Goal: Navigation & Orientation: Find specific page/section

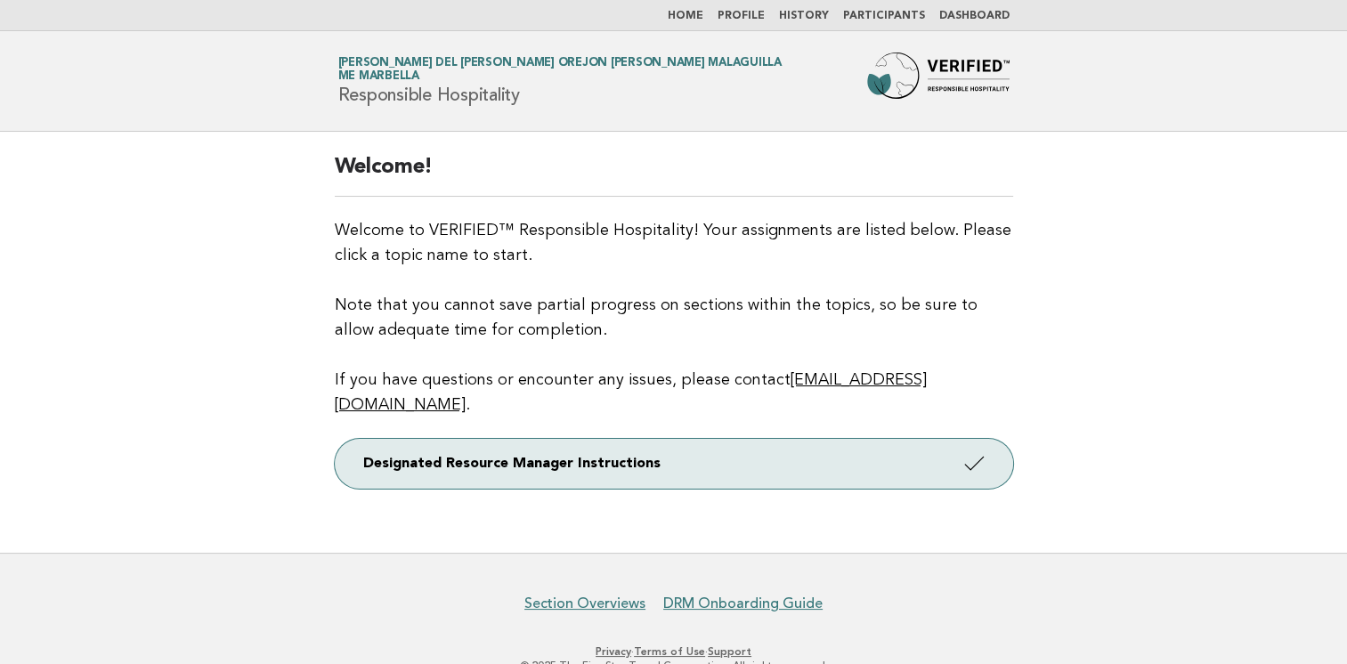
click at [982, 16] on link "Dashboard" at bounding box center [974, 16] width 70 height 11
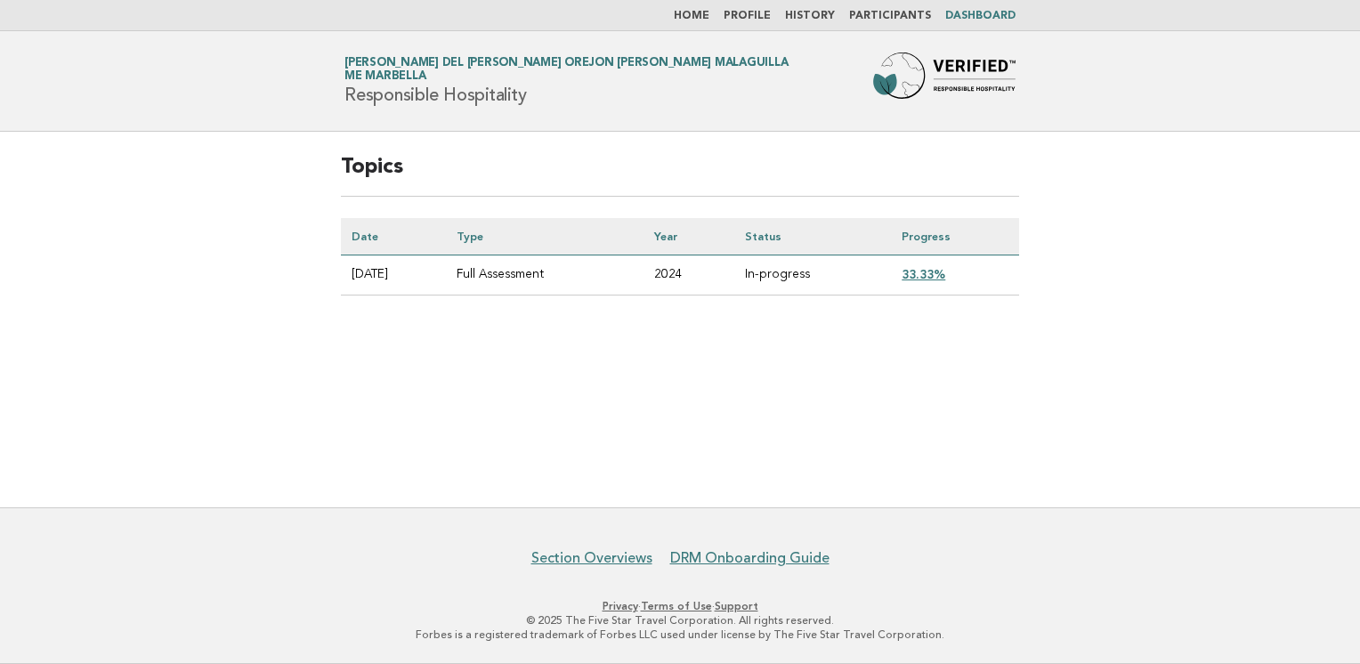
click at [937, 272] on link "33.33%" at bounding box center [924, 274] width 44 height 14
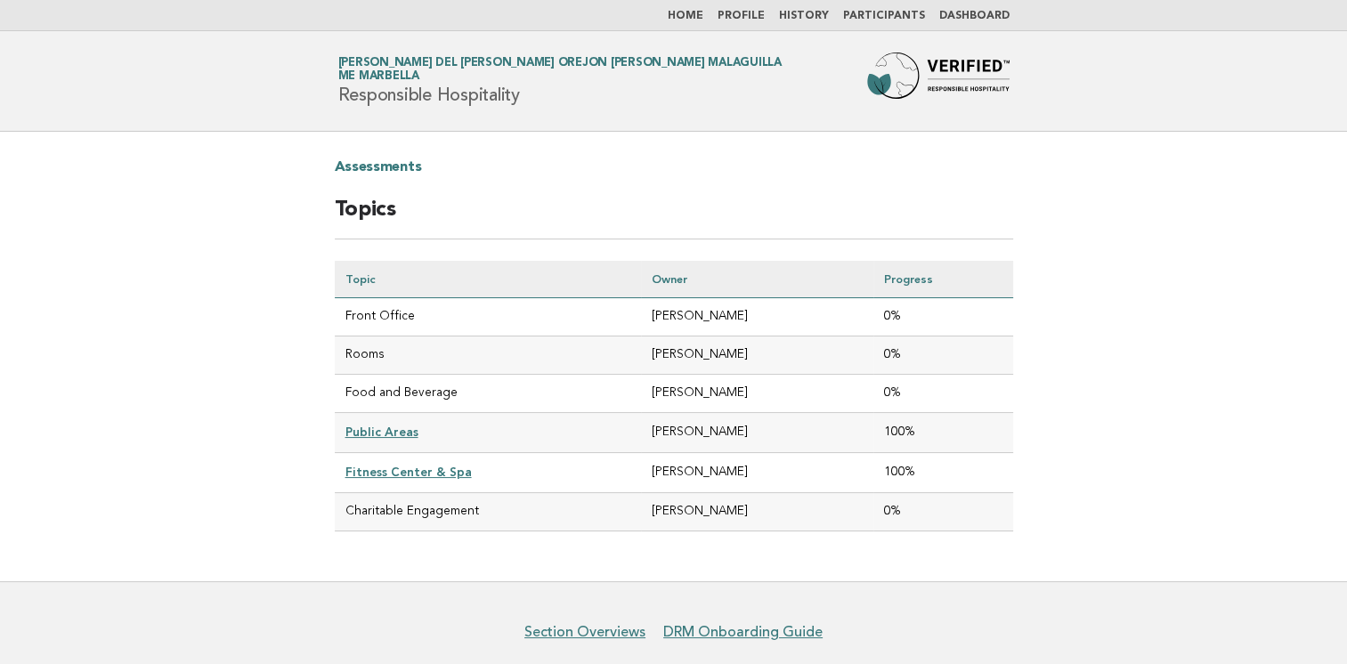
click at [806, 7] on nav "Home Profile History Participants Dashboard" at bounding box center [673, 15] width 1347 height 31
click at [805, 12] on link "History" at bounding box center [804, 16] width 50 height 11
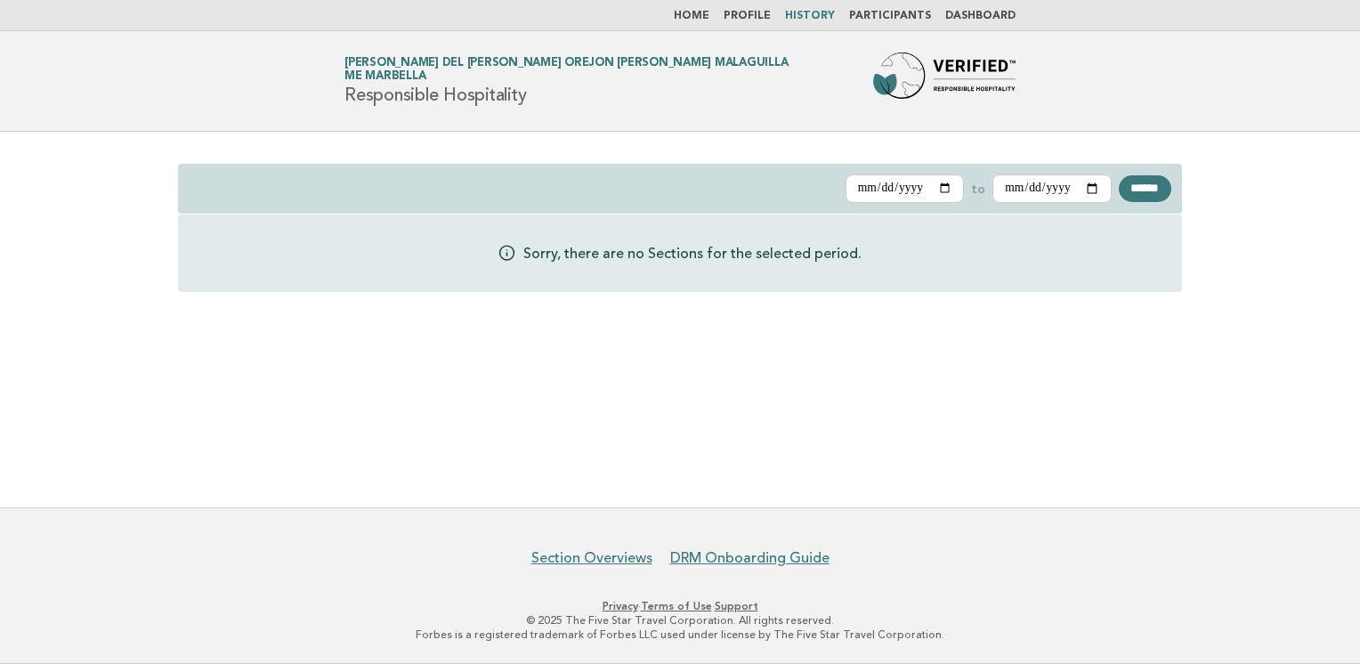
click at [907, 20] on link "Participants" at bounding box center [890, 16] width 82 height 11
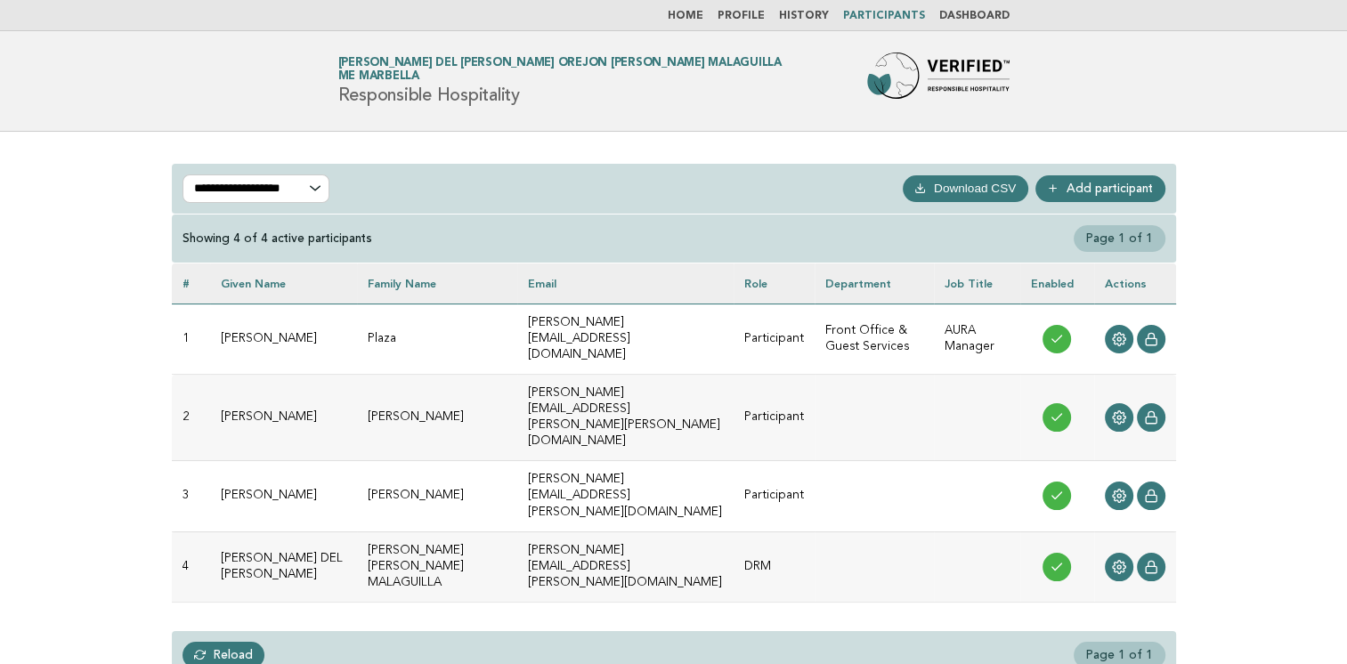
click at [696, 16] on link "Home" at bounding box center [686, 16] width 36 height 11
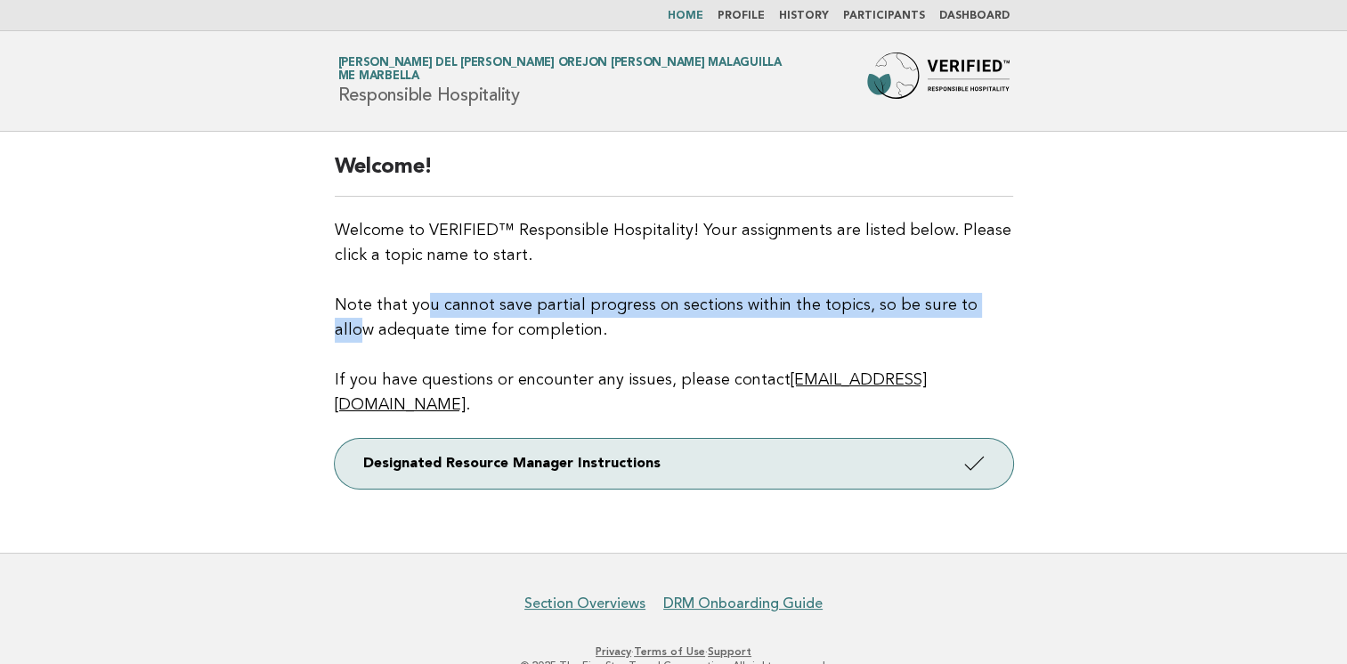
drag, startPoint x: 428, startPoint y: 310, endPoint x: 972, endPoint y: 305, distance: 543.8
click at [972, 305] on p "Welcome to VERIFIED™ Responsible Hospitality! Your assignments are listed below…" at bounding box center [674, 317] width 678 height 199
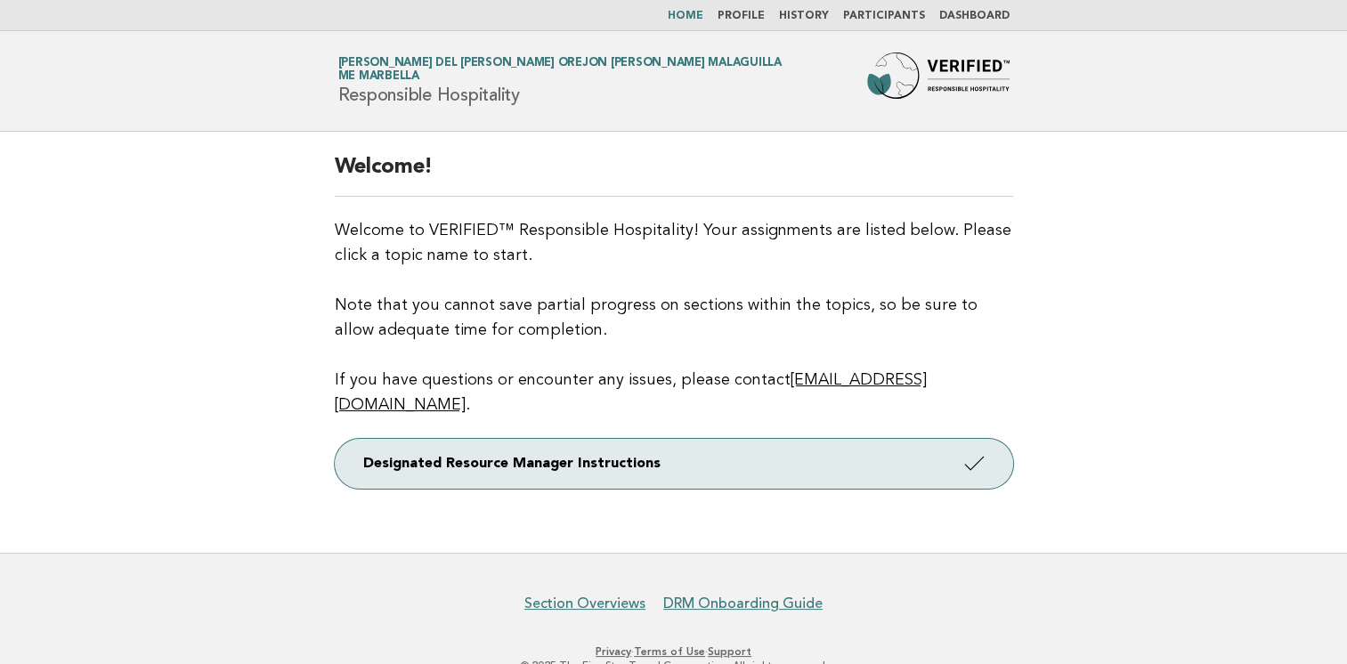
click at [587, 338] on p "Welcome to VERIFIED™ Responsible Hospitality! Your assignments are listed below…" at bounding box center [674, 317] width 678 height 199
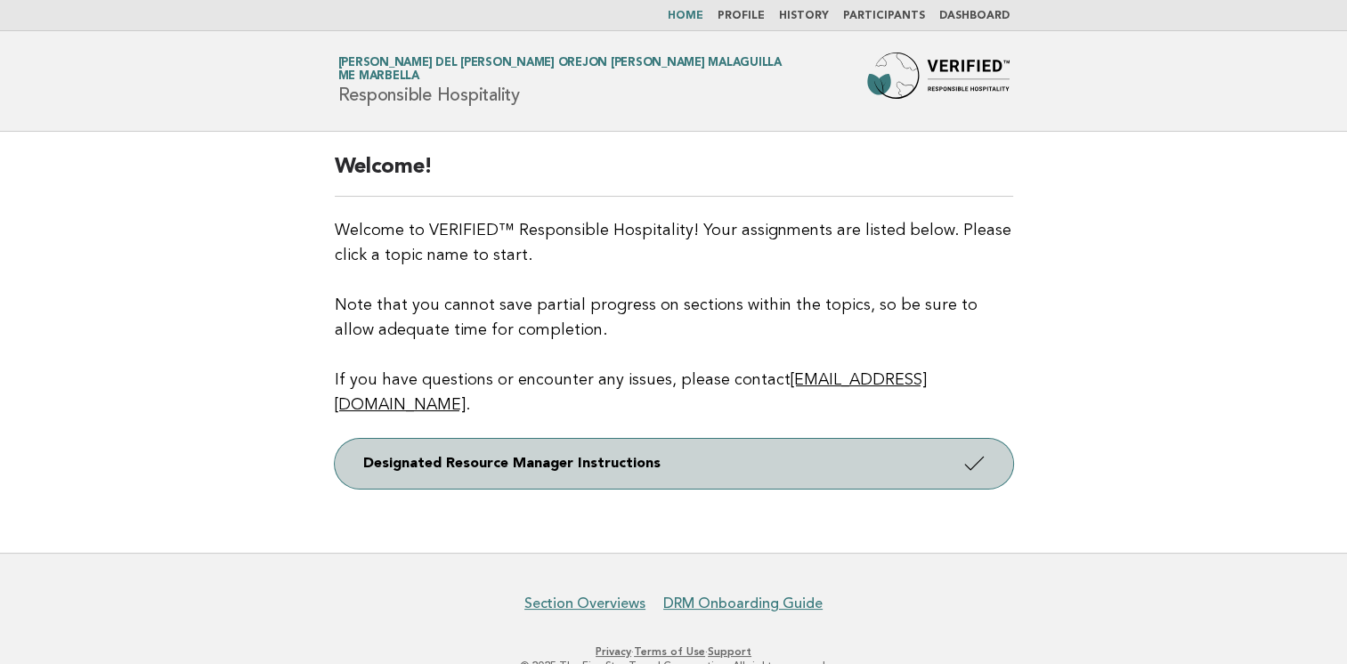
click at [568, 441] on link "Designated Resource Manager Instructions" at bounding box center [674, 464] width 678 height 50
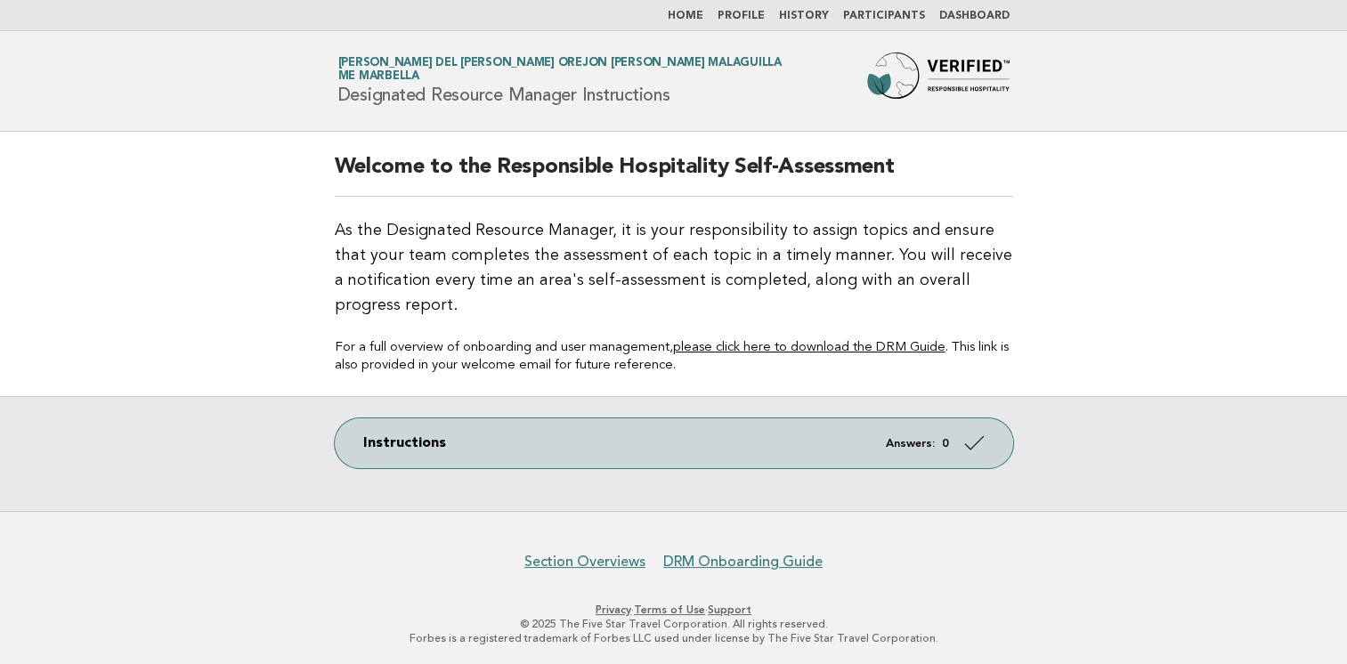
click at [959, 16] on link "Dashboard" at bounding box center [974, 16] width 70 height 11
